Goal: Navigation & Orientation: Find specific page/section

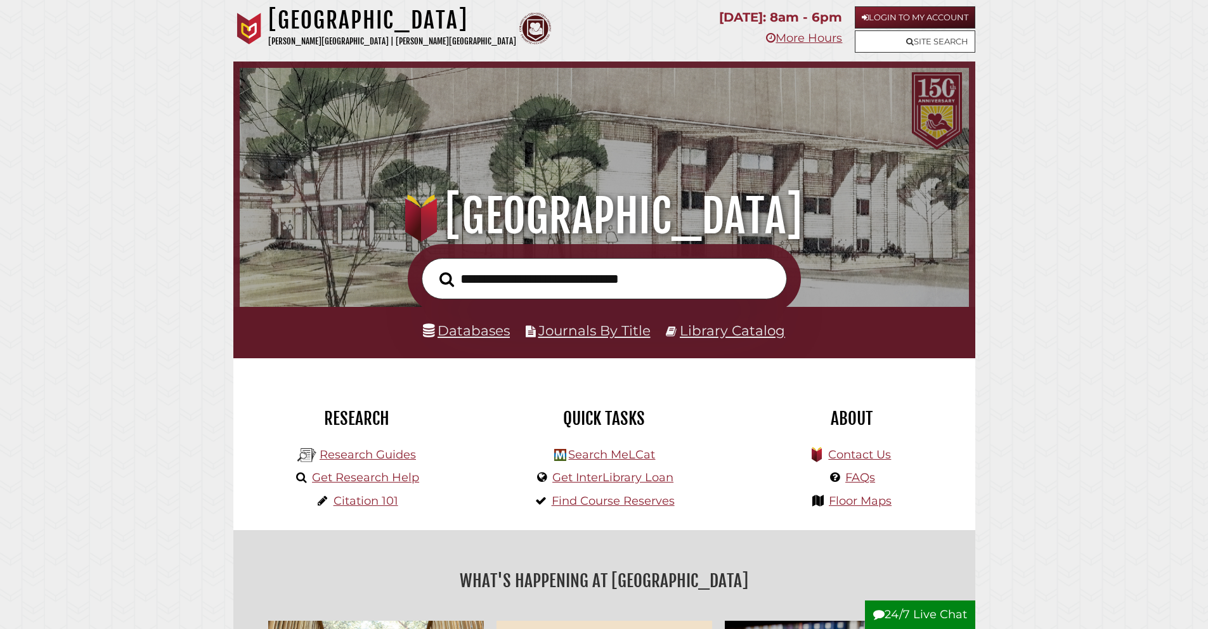
scroll to position [241, 723]
click at [916, 22] on link "Login to My Account" at bounding box center [915, 17] width 120 height 22
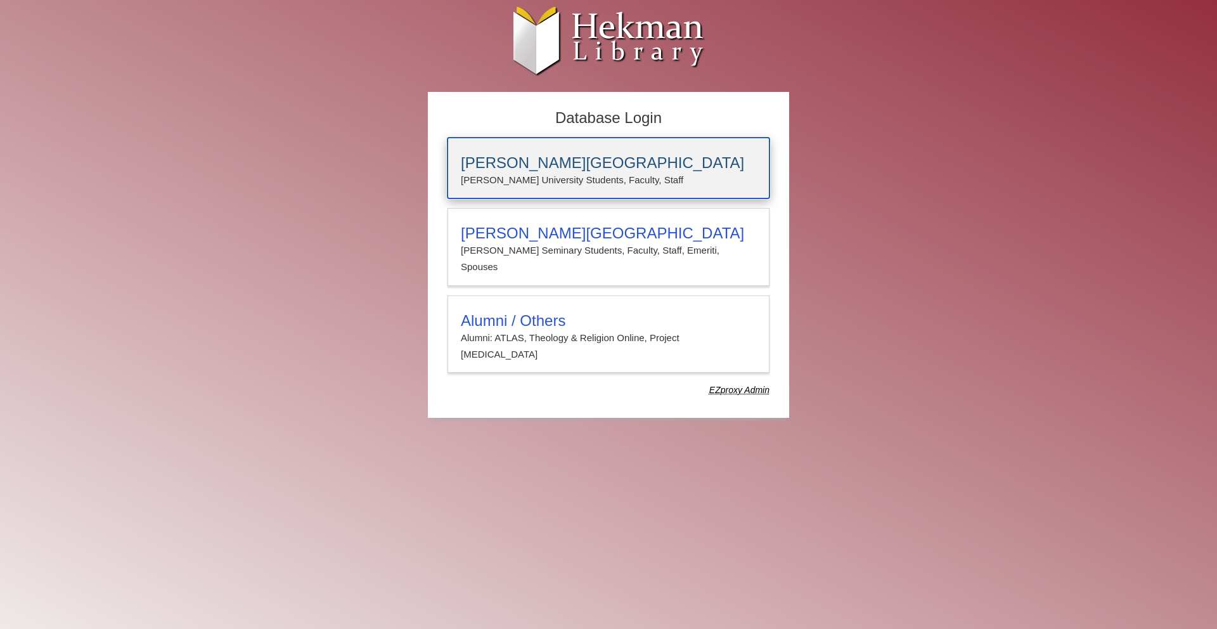
click at [535, 171] on h3 "[PERSON_NAME][GEOGRAPHIC_DATA]" at bounding box center [608, 163] width 295 height 18
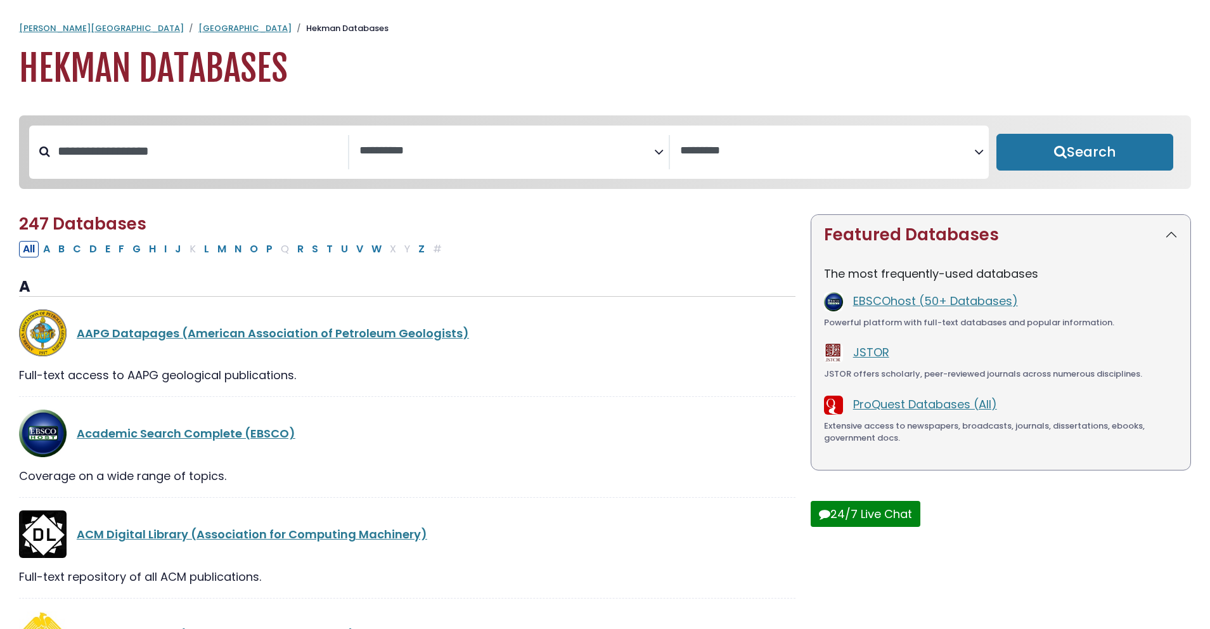
select select "Database Subject Filter"
select select "Database Vendors Filter"
